Goal: Information Seeking & Learning: Learn about a topic

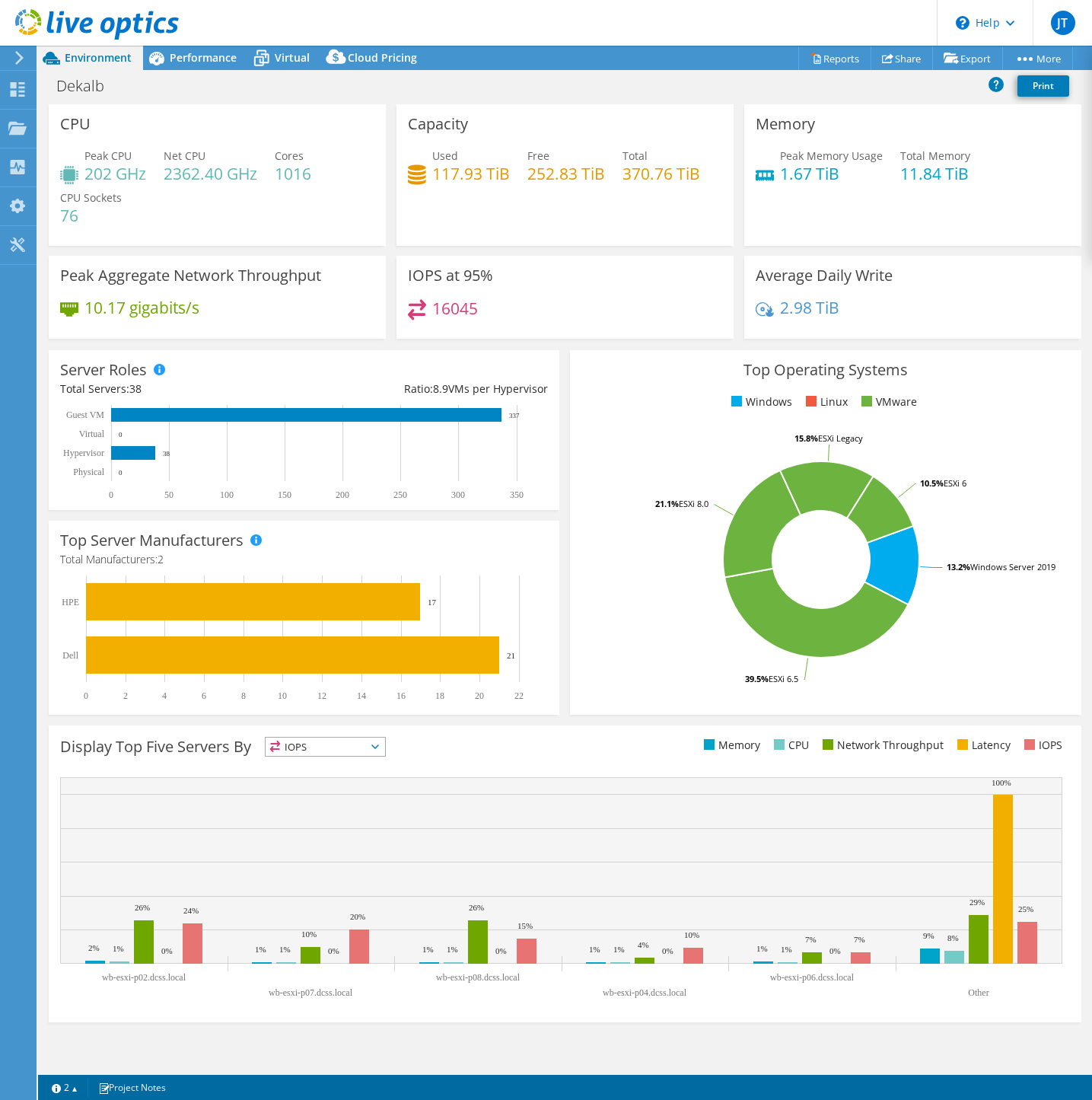
select select "USD"
click at [211, 55] on span "Performance" at bounding box center [203, 57] width 67 height 14
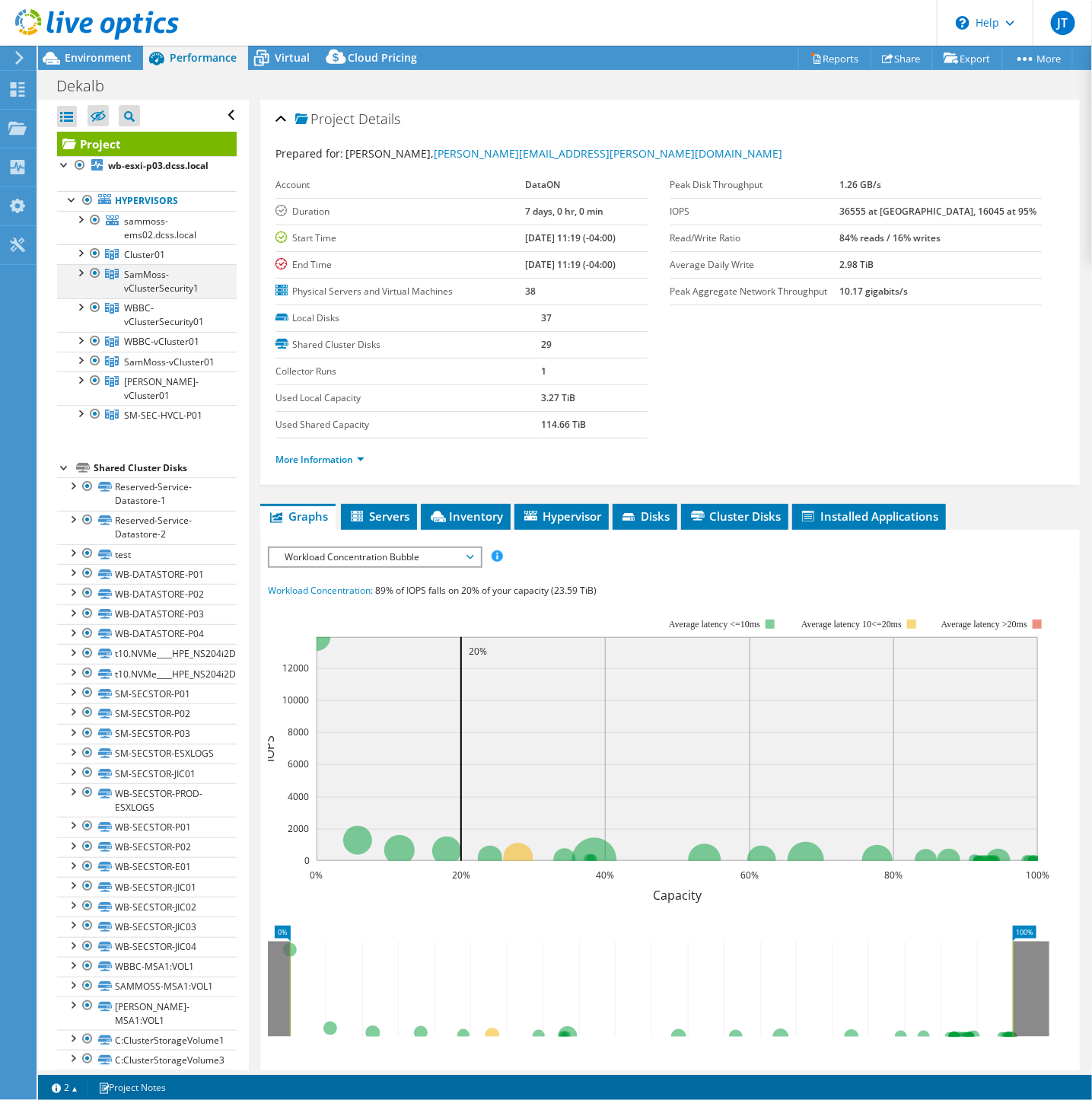
click at [81, 279] on div at bounding box center [80, 272] width 15 height 15
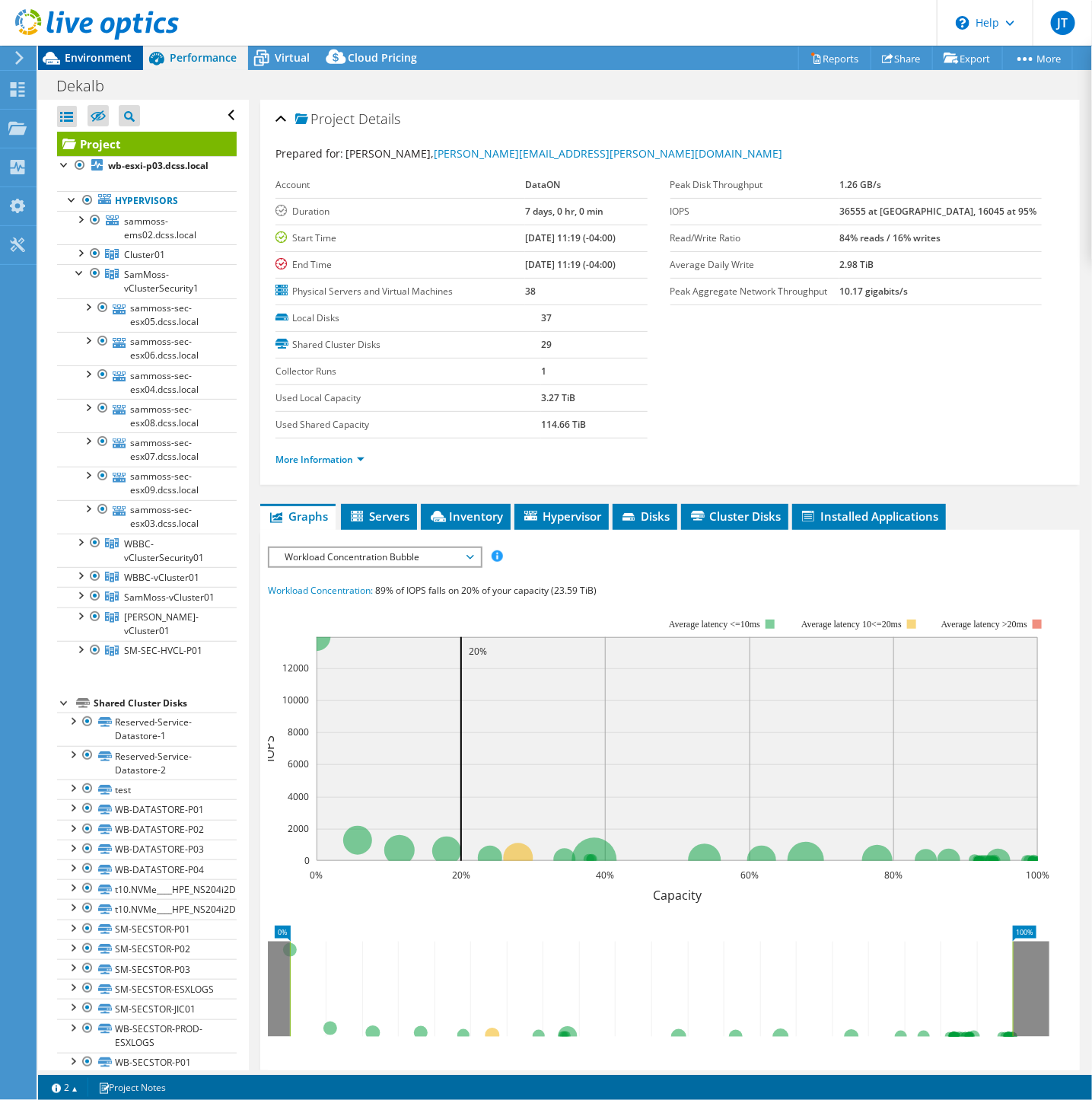
click at [84, 58] on span "Environment" at bounding box center [98, 57] width 67 height 14
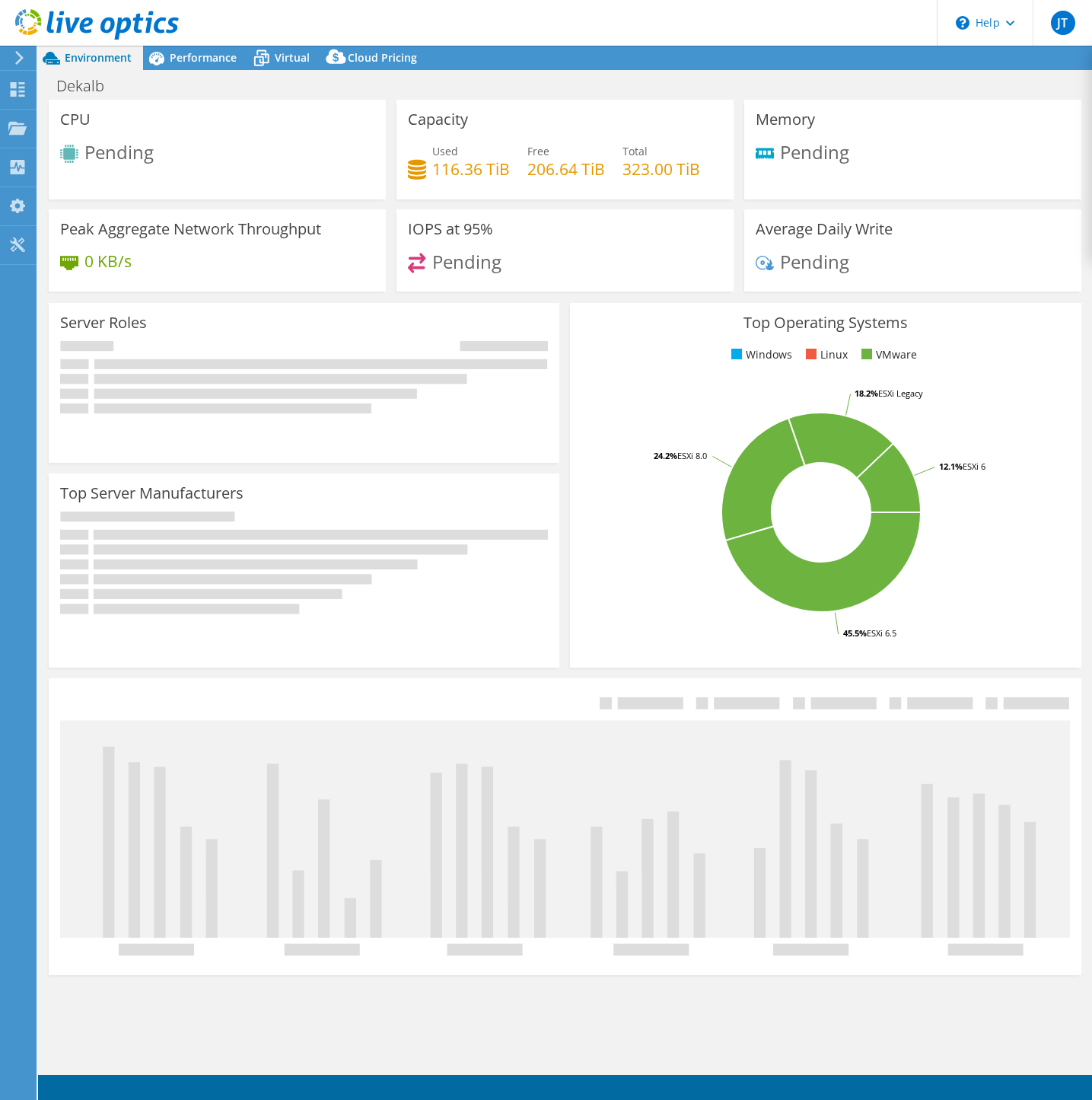
select select "USD"
